Goal: Find specific page/section: Find specific page/section

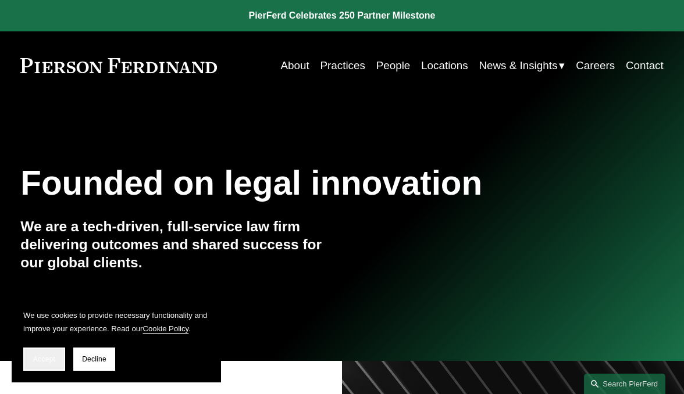
click at [48, 351] on button "Accept" at bounding box center [44, 359] width 42 height 23
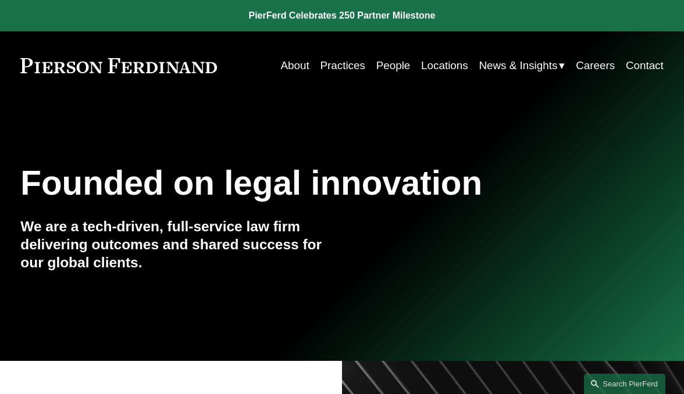
click at [379, 68] on link "People" at bounding box center [393, 66] width 34 height 22
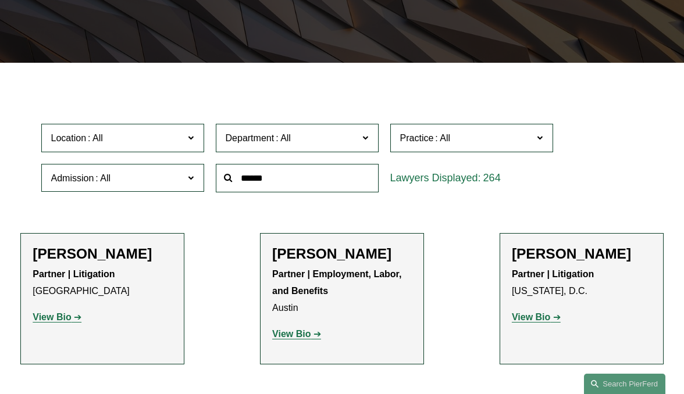
scroll to position [239, 0]
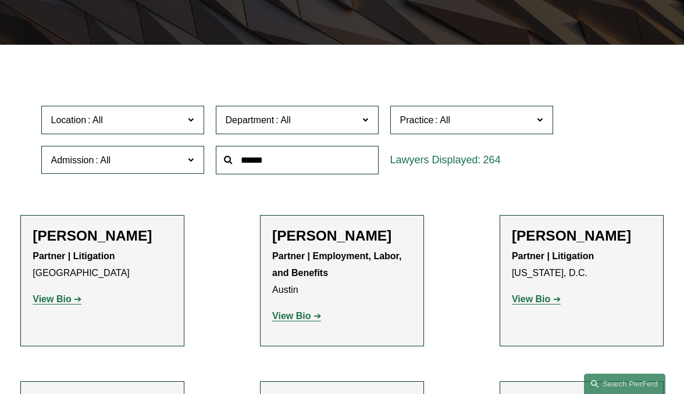
click at [180, 122] on span "Location" at bounding box center [117, 120] width 133 height 16
click at [302, 128] on span "Department" at bounding box center [292, 120] width 133 height 16
click at [486, 124] on span "Practice" at bounding box center [466, 120] width 133 height 16
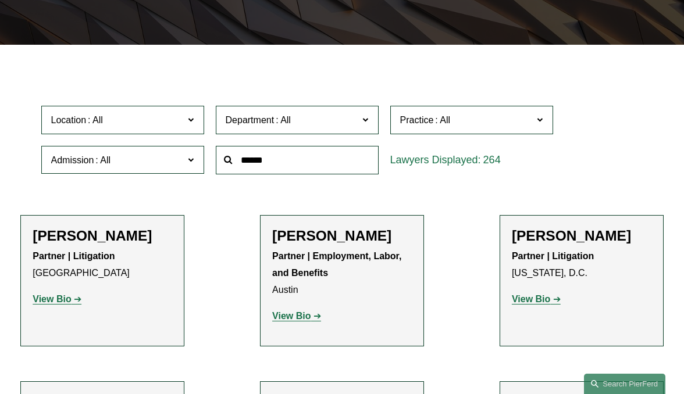
scroll to position [24, 0]
click at [0, 0] on link "Bankruptcy, Financial Restructuring, and Reorganization" at bounding box center [0, 0] width 0 height 0
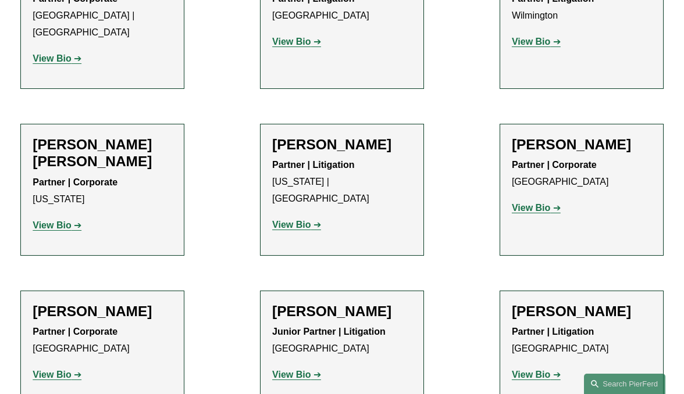
scroll to position [506, 0]
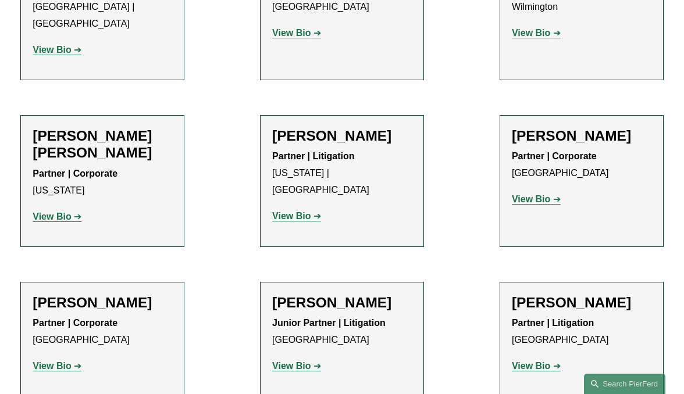
click at [59, 221] on strong "View Bio" at bounding box center [52, 217] width 38 height 10
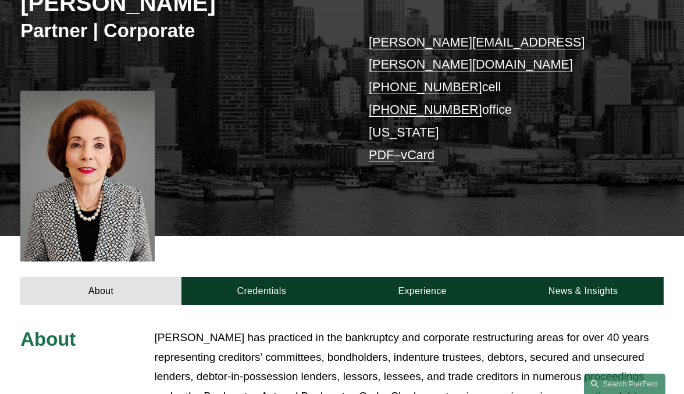
scroll to position [228, 0]
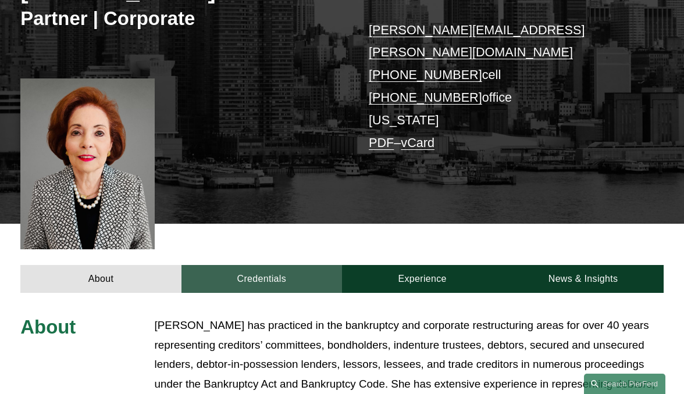
click at [245, 265] on link "Credentials" at bounding box center [261, 279] width 160 height 28
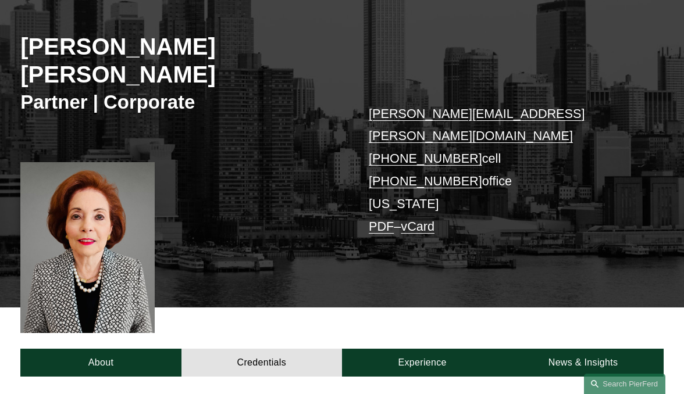
scroll to position [135, 0]
